Goal: Task Accomplishment & Management: Manage account settings

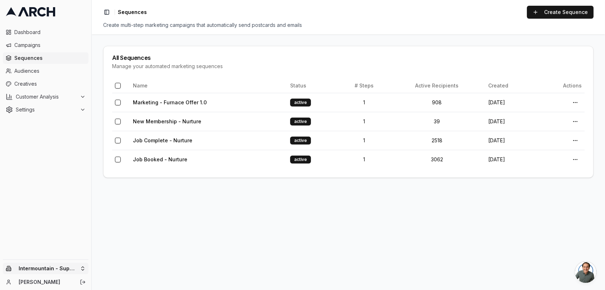
click at [69, 271] on html "Dashboard Campaigns Sequences Audiences Creatives Customer Analysis Settings In…" at bounding box center [302, 145] width 605 height 290
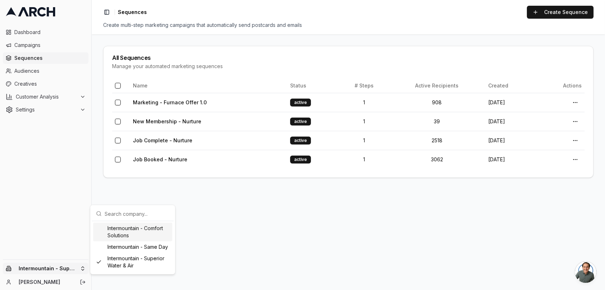
click at [143, 234] on div "Intermountain - Comfort Solutions" at bounding box center [132, 231] width 79 height 19
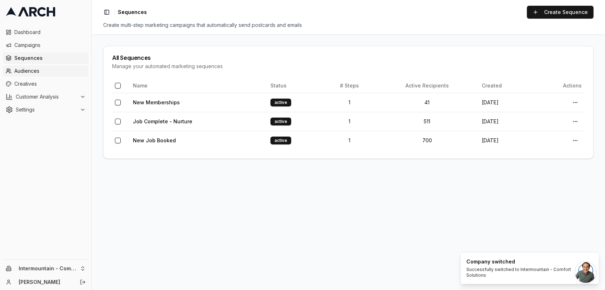
click at [55, 73] on span "Audiences" at bounding box center [49, 70] width 71 height 7
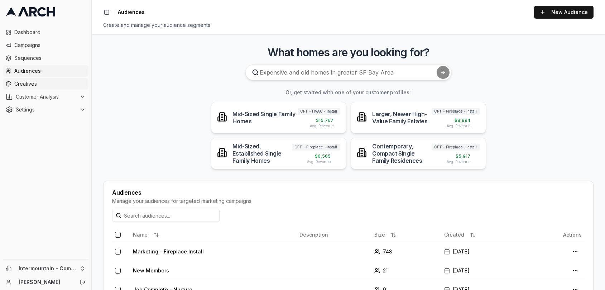
click at [49, 89] on link "Creatives" at bounding box center [46, 83] width 86 height 11
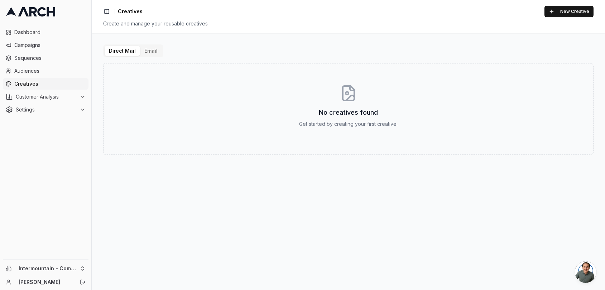
click at [158, 54] on button "Email" at bounding box center [151, 51] width 22 height 10
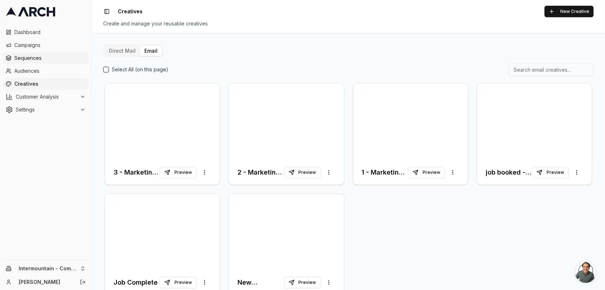
click at [62, 62] on link "Sequences" at bounding box center [46, 57] width 86 height 11
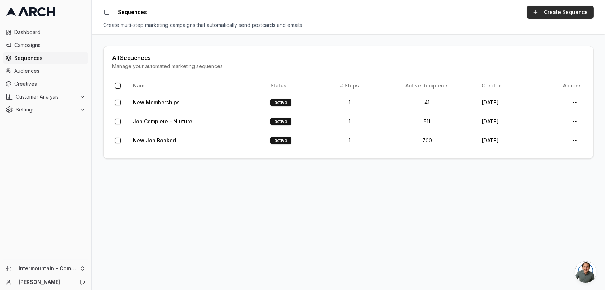
click at [552, 18] on link "Create Sequence" at bounding box center [560, 12] width 67 height 13
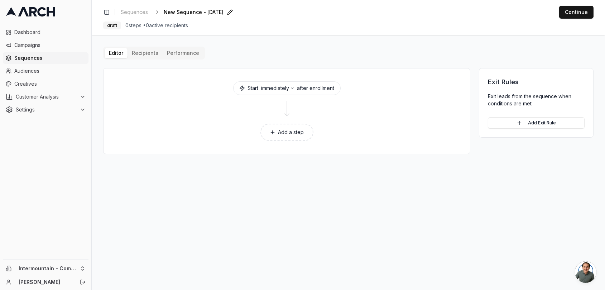
click at [189, 9] on span "New Sequence - Oct 2, 2025" at bounding box center [194, 12] width 60 height 7
type input "Marketing - Fireplace Installs"
click at [285, 130] on button "Add a step" at bounding box center [286, 132] width 53 height 17
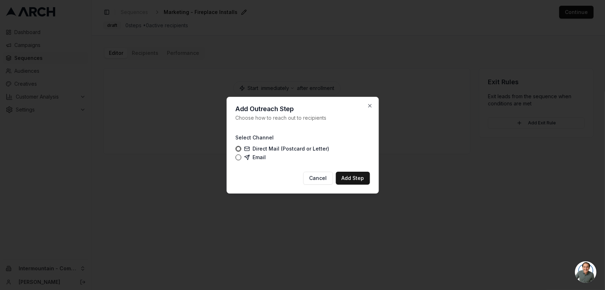
click at [251, 156] on label "Email" at bounding box center [255, 157] width 22 height 6
click at [241, 156] on button "Email" at bounding box center [238, 157] width 6 height 6
click at [347, 177] on button "Add Step" at bounding box center [352, 177] width 34 height 13
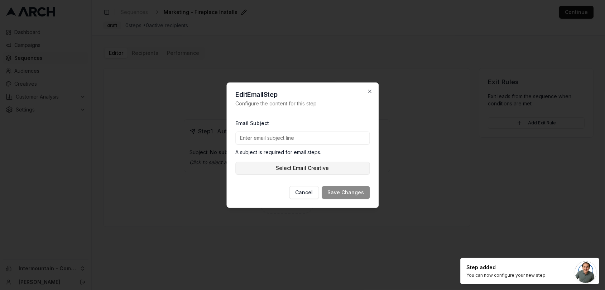
click at [291, 167] on button "Select Email Creative" at bounding box center [302, 167] width 134 height 13
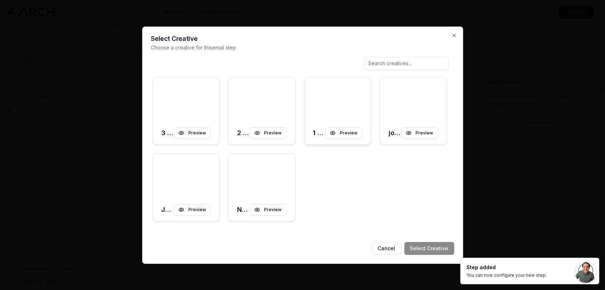
click at [337, 93] on div at bounding box center [337, 99] width 67 height 44
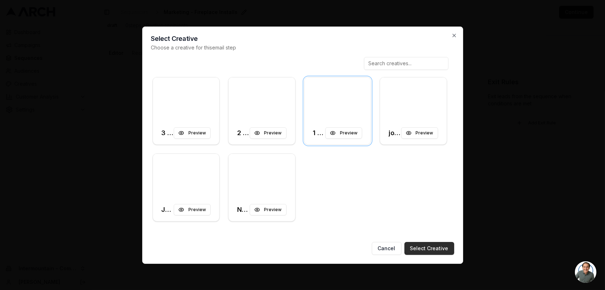
click at [428, 251] on button "Select Creative" at bounding box center [429, 248] width 50 height 13
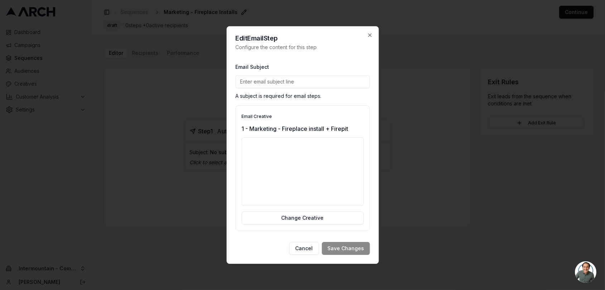
click at [290, 84] on input "Email Subject" at bounding box center [302, 81] width 134 height 13
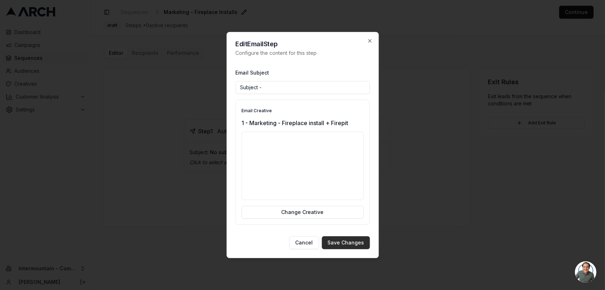
type input "Subject -"
click at [361, 242] on button "Save Changes" at bounding box center [346, 242] width 48 height 13
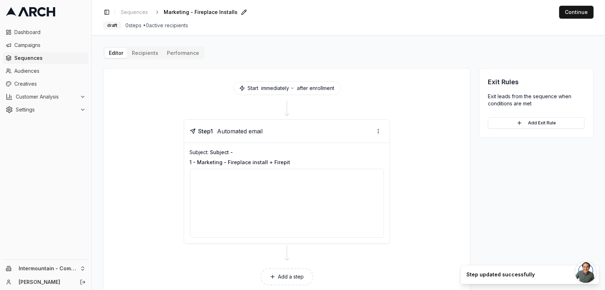
click at [292, 202] on div at bounding box center [287, 203] width 194 height 69
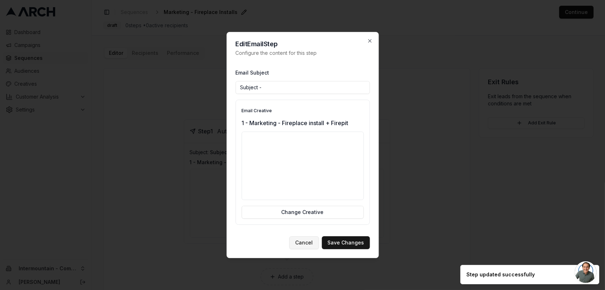
click at [301, 242] on button "Cancel" at bounding box center [304, 242] width 30 height 13
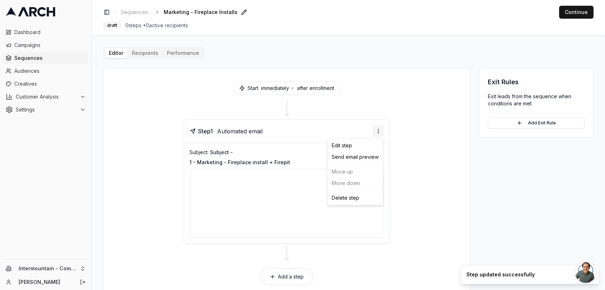
click at [377, 130] on html "Dashboard Campaigns Sequences Audiences Creatives Customer Analysis Settings In…" at bounding box center [302, 145] width 605 height 290
click at [354, 195] on div "Delete step" at bounding box center [355, 197] width 53 height 11
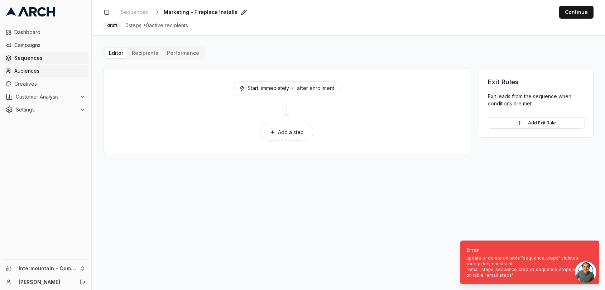
click at [40, 66] on link "Audiences" at bounding box center [46, 70] width 86 height 11
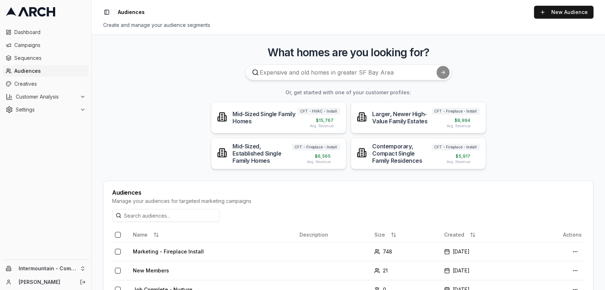
click at [44, 58] on span "Sequences" at bounding box center [49, 57] width 71 height 7
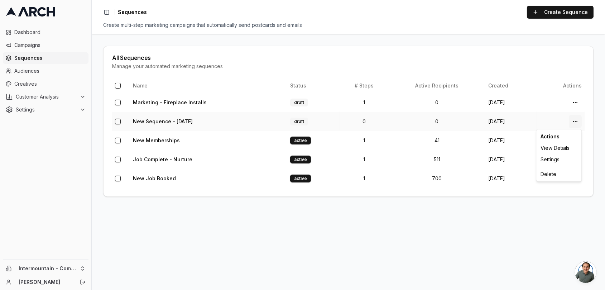
click at [577, 121] on html "Dashboard Campaigns Sequences Audiences Creatives Customer Analysis Settings In…" at bounding box center [302, 145] width 605 height 290
click at [551, 178] on div "Delete" at bounding box center [558, 173] width 42 height 11
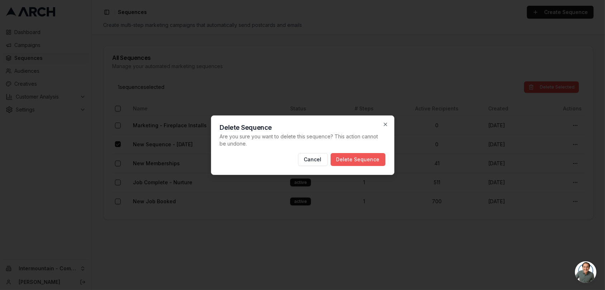
click at [368, 160] on button "Delete Sequence" at bounding box center [357, 159] width 55 height 13
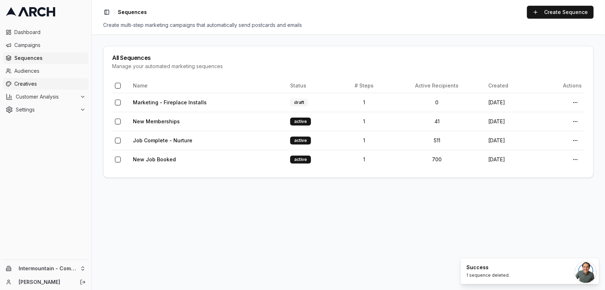
click at [20, 83] on span "Creatives" at bounding box center [49, 83] width 71 height 7
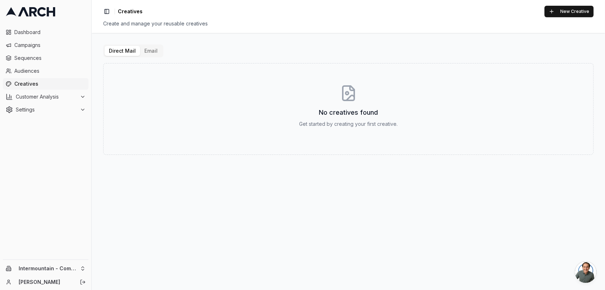
click at [148, 52] on button "Email" at bounding box center [151, 51] width 22 height 10
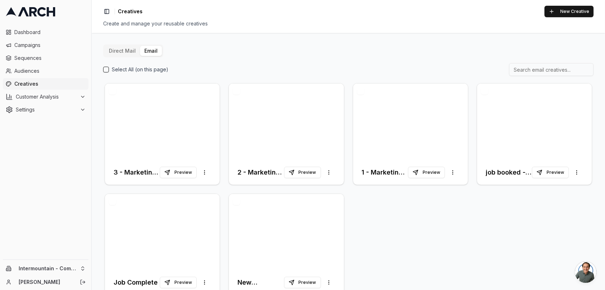
click at [560, 72] on input at bounding box center [551, 69] width 84 height 13
click at [511, 42] on div "Direct Mail Email Select All (on this page) 3 - Marketing - Fireplace install +…" at bounding box center [348, 161] width 513 height 257
click at [344, 55] on div "Direct Mail Email Select All (on this page) 3 - Marketing - Fireplace install +…" at bounding box center [348, 170] width 490 height 252
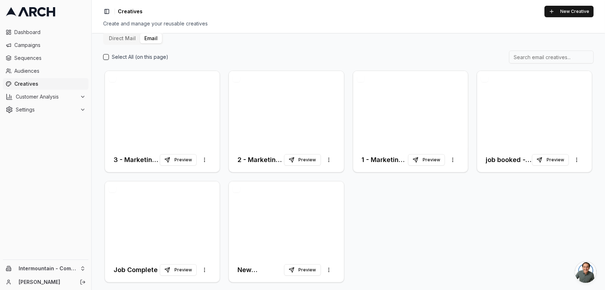
scroll to position [12, 0]
click at [391, 118] on div at bounding box center [410, 110] width 115 height 77
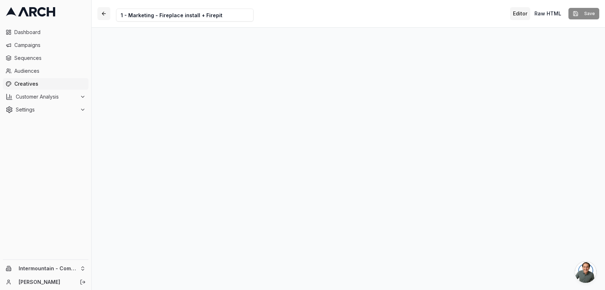
click at [101, 15] on button "button" at bounding box center [103, 13] width 13 height 13
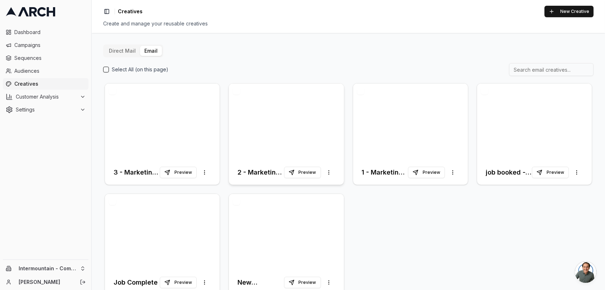
click at [272, 122] on div at bounding box center [286, 121] width 115 height 77
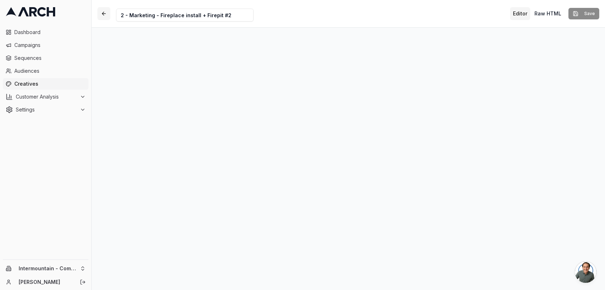
click at [104, 14] on button "button" at bounding box center [103, 13] width 13 height 13
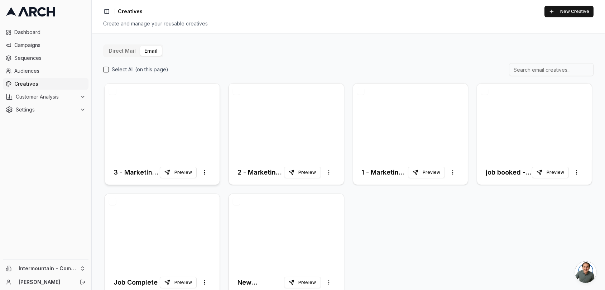
click at [171, 127] on div at bounding box center [162, 121] width 115 height 77
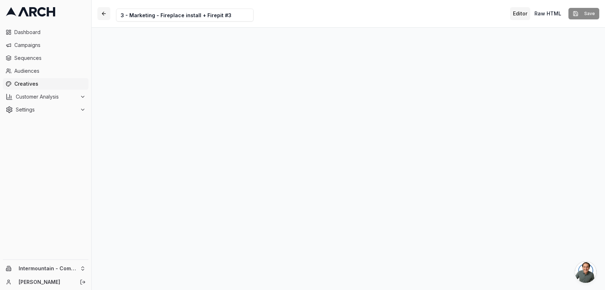
click at [106, 14] on button "button" at bounding box center [103, 13] width 13 height 13
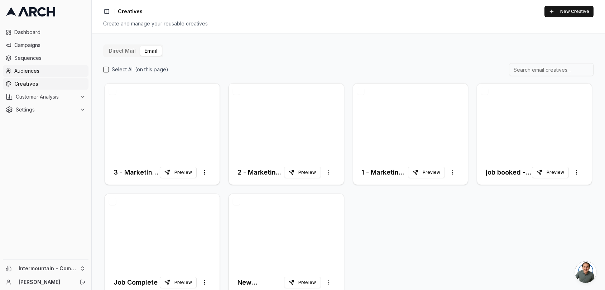
click at [44, 70] on span "Audiences" at bounding box center [49, 70] width 71 height 7
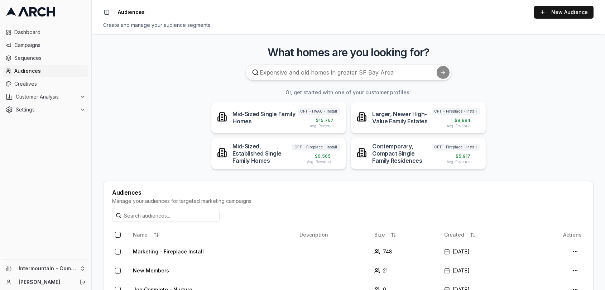
scroll to position [48, 0]
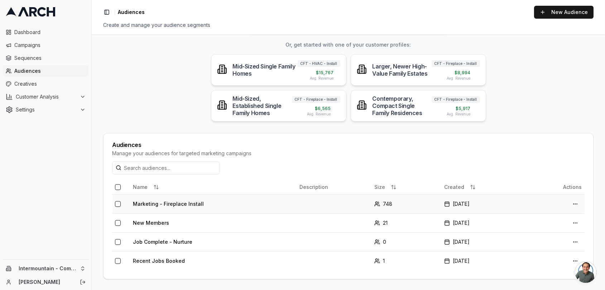
click at [257, 205] on td "Marketing - Fireplace Install" at bounding box center [213, 203] width 166 height 19
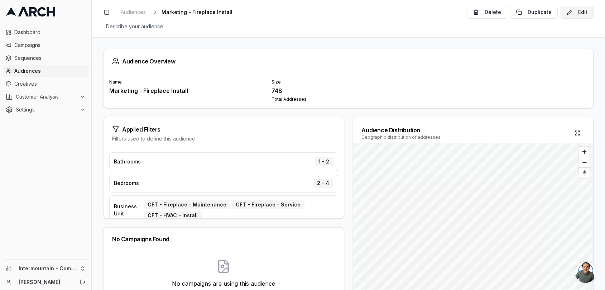
click at [577, 12] on button "Edit" at bounding box center [576, 12] width 33 height 13
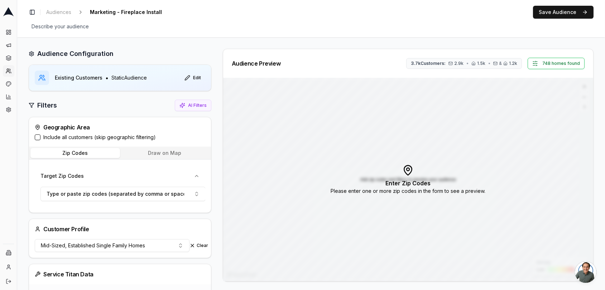
click at [39, 138] on button "Include all customers (skip geographic filtering)" at bounding box center [38, 137] width 6 height 6
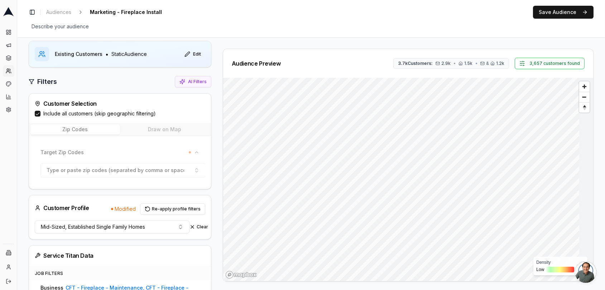
scroll to position [23, 0]
click at [569, 13] on button "Save Audience" at bounding box center [563, 12] width 61 height 13
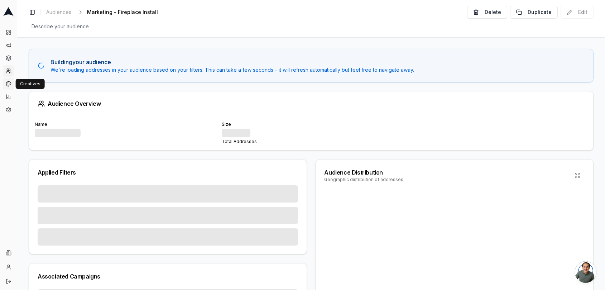
click at [10, 81] on icon at bounding box center [9, 84] width 6 height 6
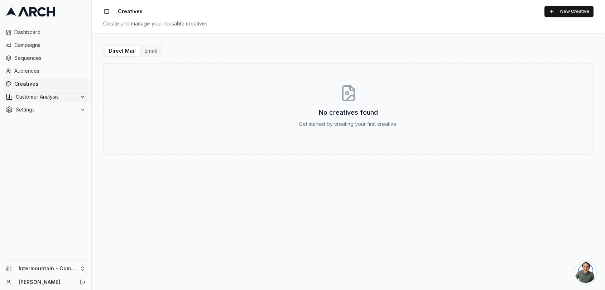
click at [69, 97] on span "Customer Analysis" at bounding box center [46, 96] width 61 height 7
click at [51, 118] on span "Customer Profiles" at bounding box center [47, 119] width 42 height 7
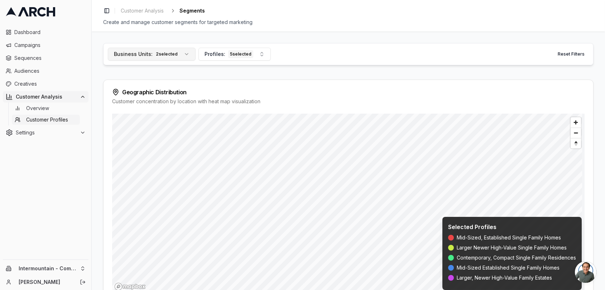
click at [168, 50] on div "2 selected" at bounding box center [166, 54] width 25 height 8
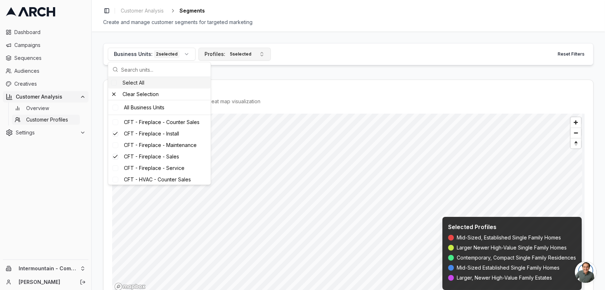
click at [236, 53] on div "5 selected" at bounding box center [240, 54] width 25 height 8
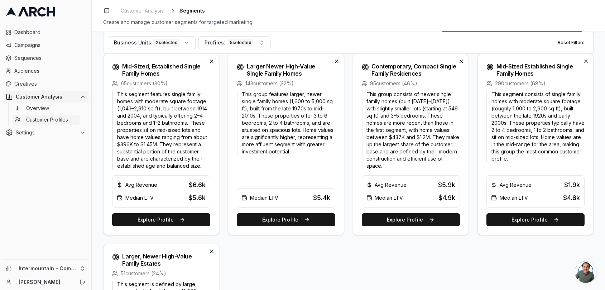
scroll to position [252, 0]
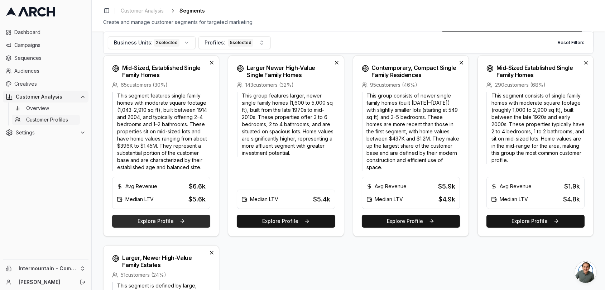
click at [168, 224] on button "Explore Profile" at bounding box center [161, 220] width 98 height 13
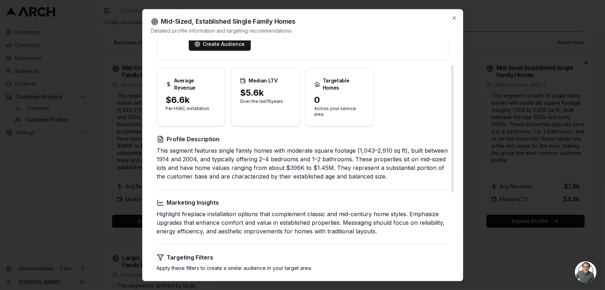
scroll to position [60, 0]
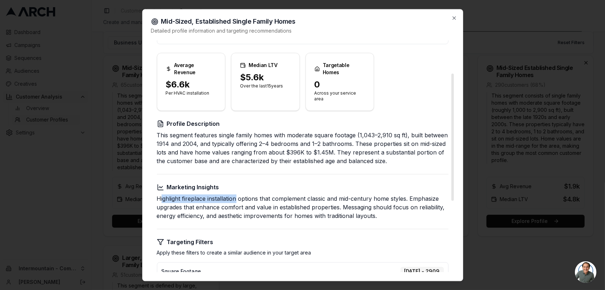
drag, startPoint x: 159, startPoint y: 184, endPoint x: 237, endPoint y: 184, distance: 77.7
click at [237, 194] on p "Highlight fireplace installation options that complement classic and mid-centur…" at bounding box center [302, 207] width 291 height 26
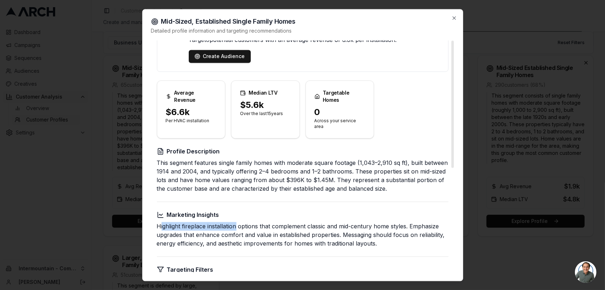
scroll to position [0, 0]
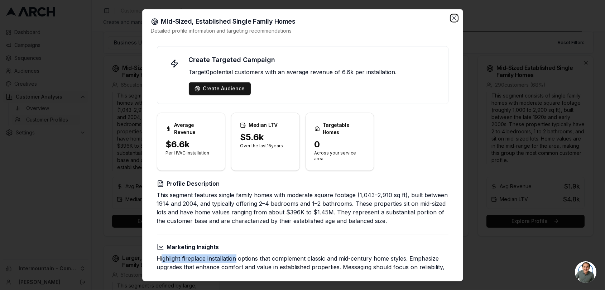
click at [455, 19] on icon "button" at bounding box center [454, 18] width 6 height 6
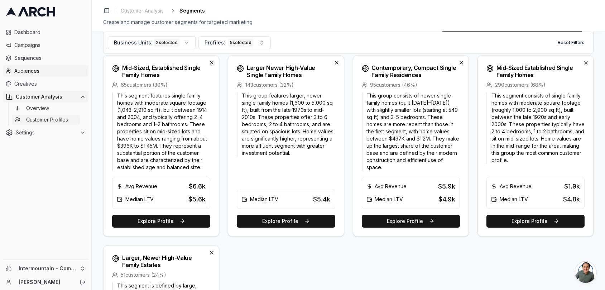
click at [30, 73] on span "Audiences" at bounding box center [49, 70] width 71 height 7
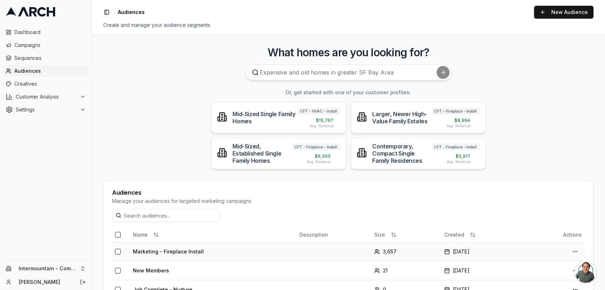
click at [236, 249] on td "Marketing - Fireplace Install" at bounding box center [213, 251] width 166 height 19
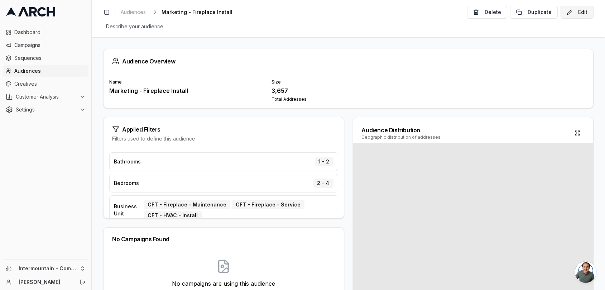
click at [580, 14] on button "Edit" at bounding box center [576, 12] width 33 height 13
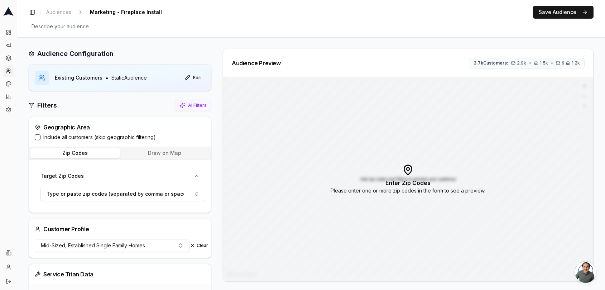
click at [36, 137] on button "Include all customers (skip geographic filtering)" at bounding box center [38, 137] width 6 height 6
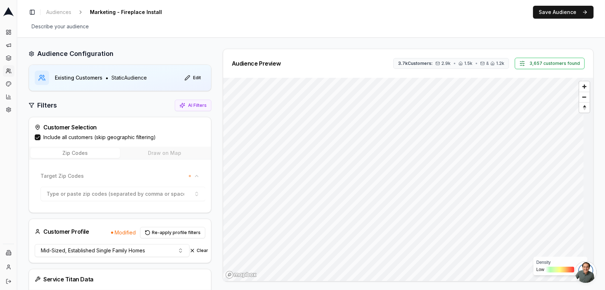
click at [575, 20] on div "Toggle Sidebar Audiences Marketing - Fireplace Install Edit Save Audience Descr…" at bounding box center [311, 18] width 588 height 37
click at [574, 14] on button "Save Audience" at bounding box center [563, 12] width 61 height 13
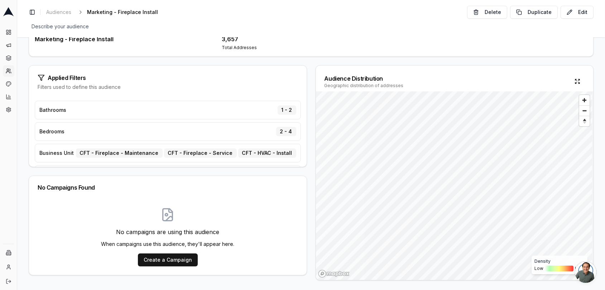
scroll to position [53, 0]
